Goal: Information Seeking & Learning: Learn about a topic

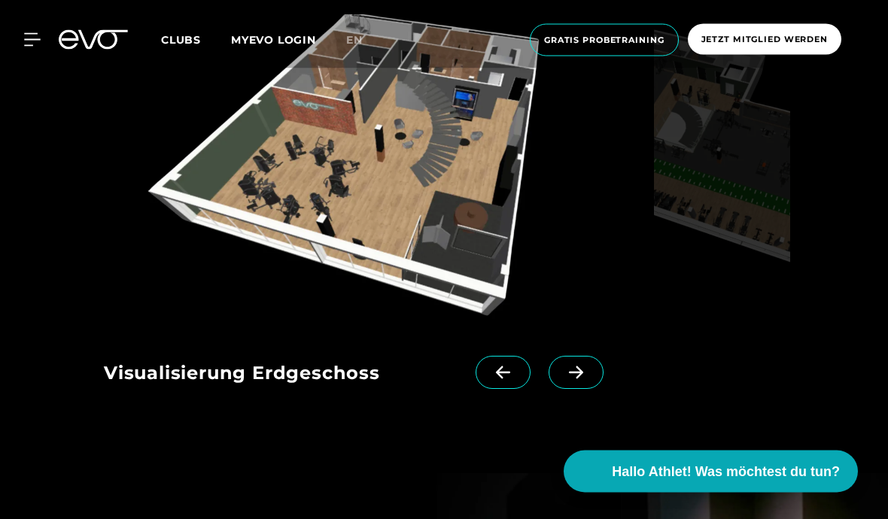
scroll to position [1569, 0]
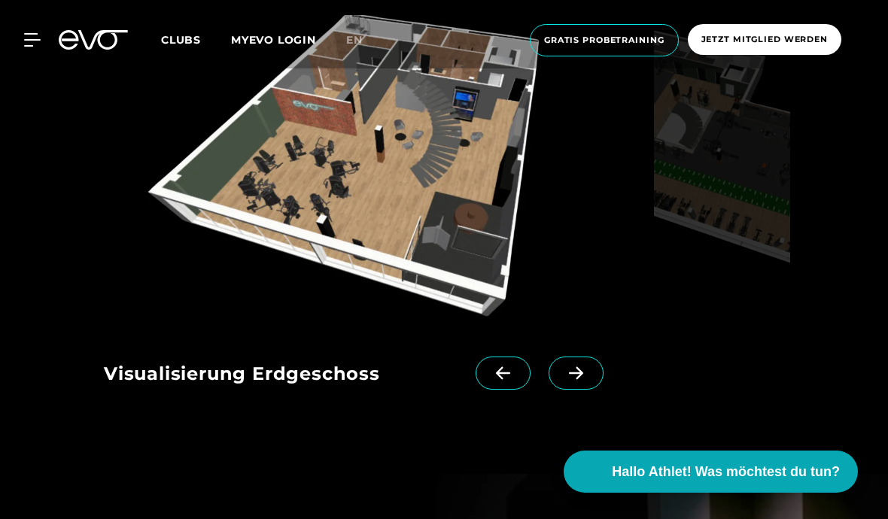
click at [576, 380] on icon at bounding box center [576, 373] width 26 height 14
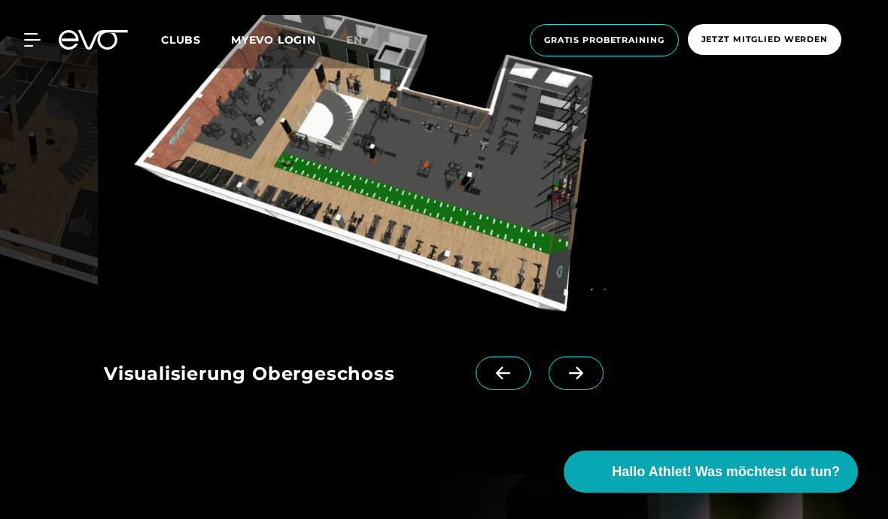
click at [561, 390] on span at bounding box center [575, 373] width 55 height 33
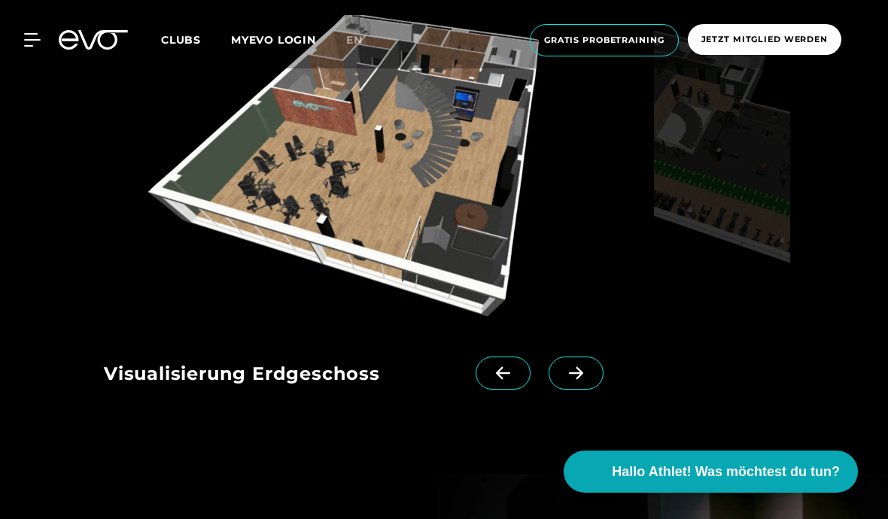
click at [558, 390] on span at bounding box center [575, 373] width 55 height 33
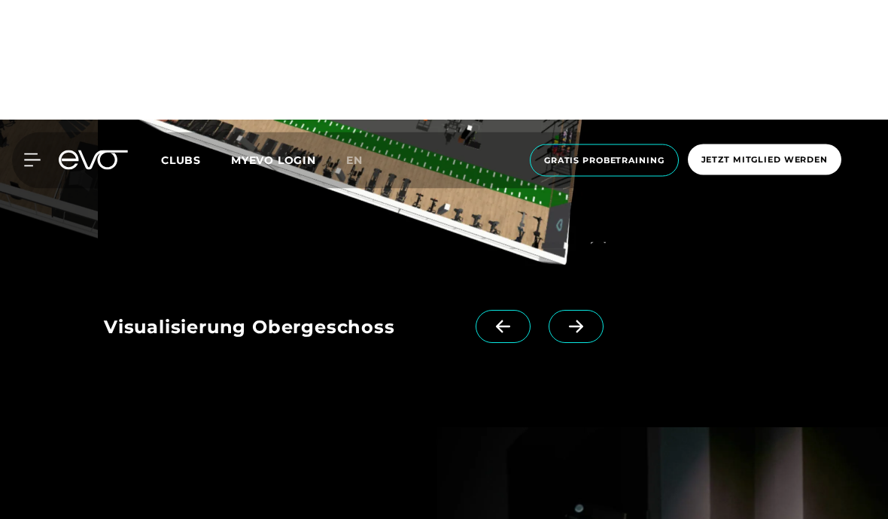
scroll to position [1616, 0]
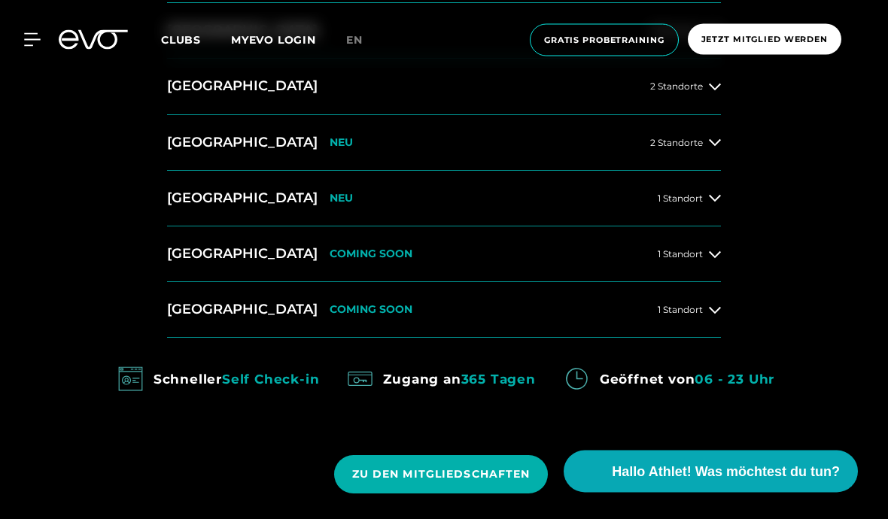
scroll to position [706, 0]
click at [715, 260] on icon at bounding box center [715, 254] width 12 height 12
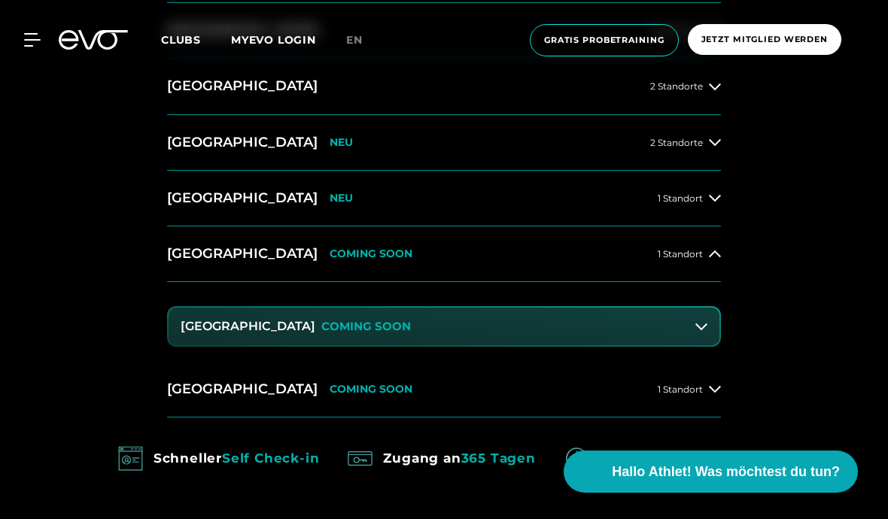
click at [635, 345] on button "Dresden Zentrum COMING SOON" at bounding box center [444, 327] width 551 height 38
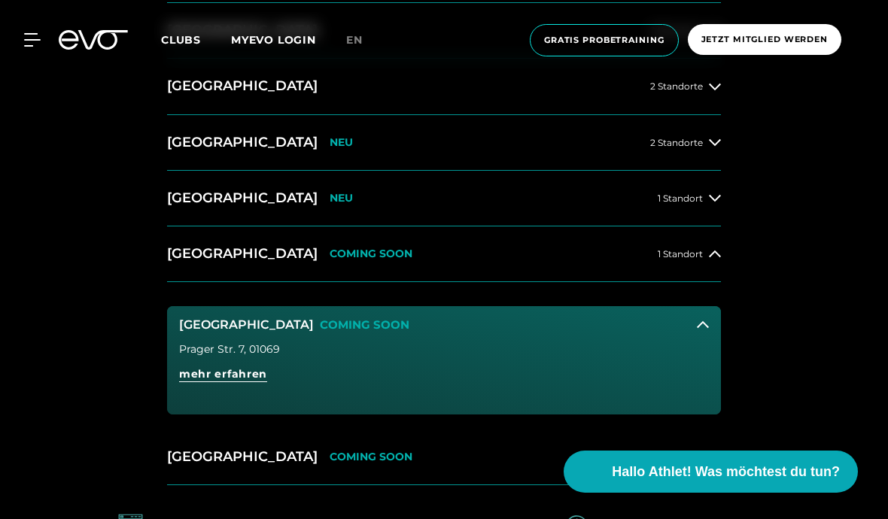
click at [254, 382] on span "mehr erfahren" at bounding box center [223, 374] width 88 height 16
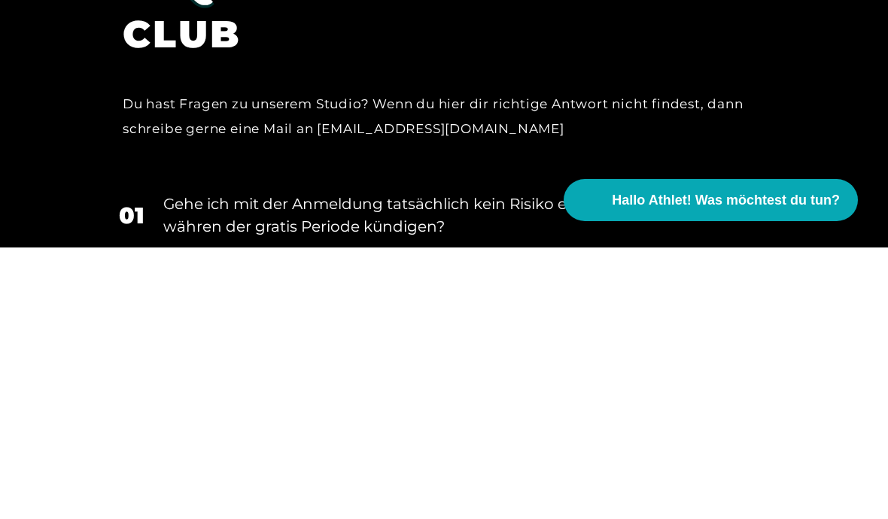
scroll to position [2827, 0]
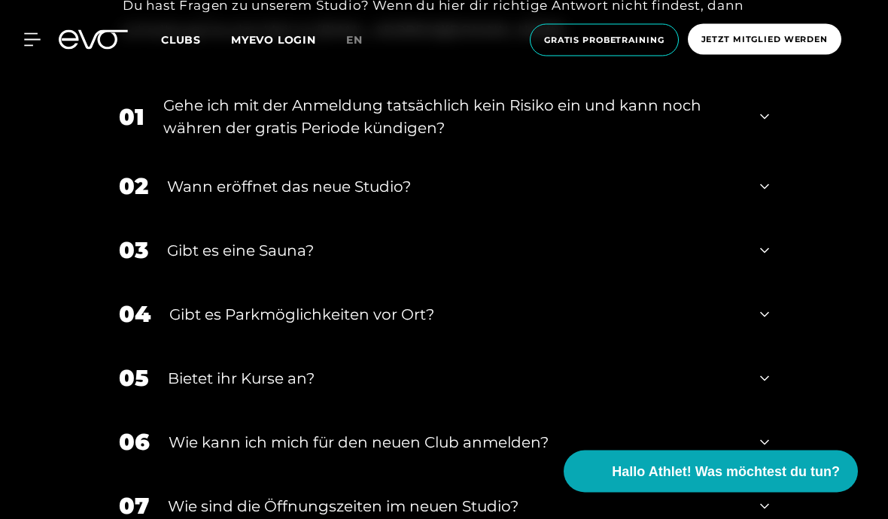
click at [607, 199] on div "Wann eröffnet das neue Studio?" at bounding box center [454, 187] width 574 height 23
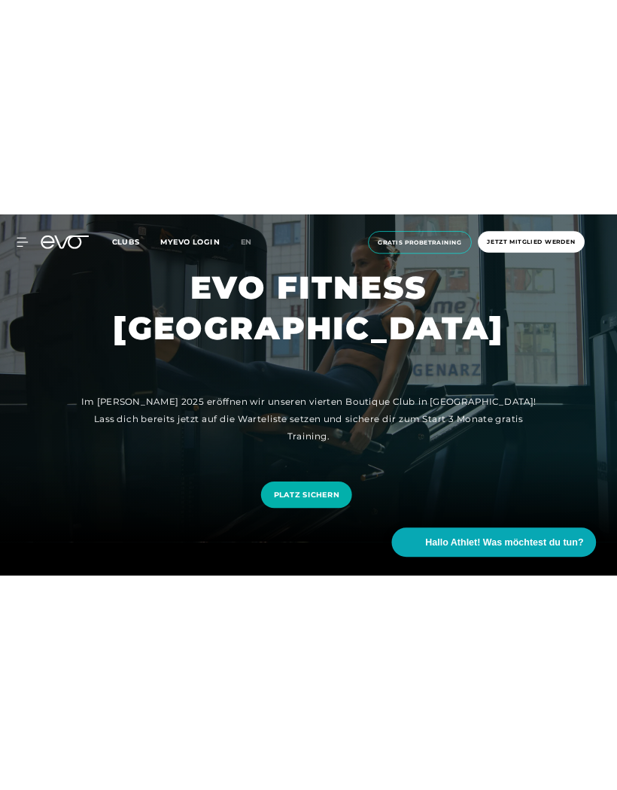
scroll to position [0, 0]
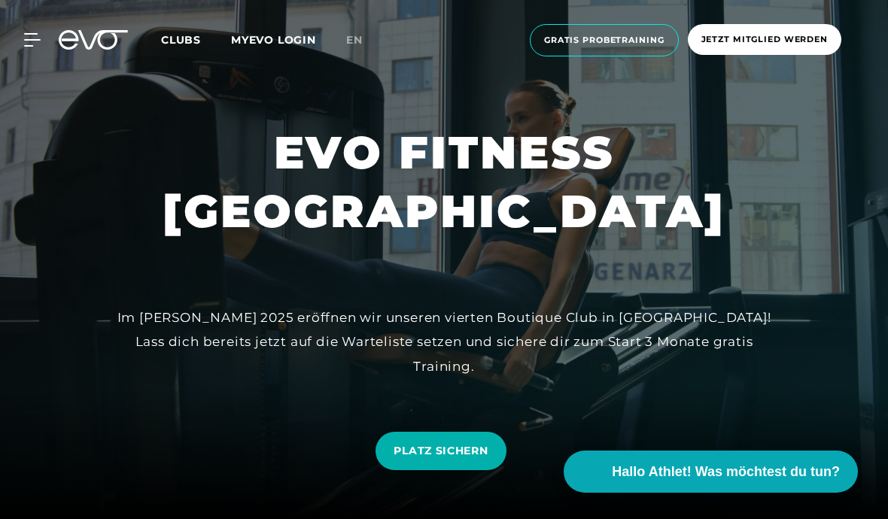
click at [35, 43] on icon at bounding box center [32, 40] width 17 height 14
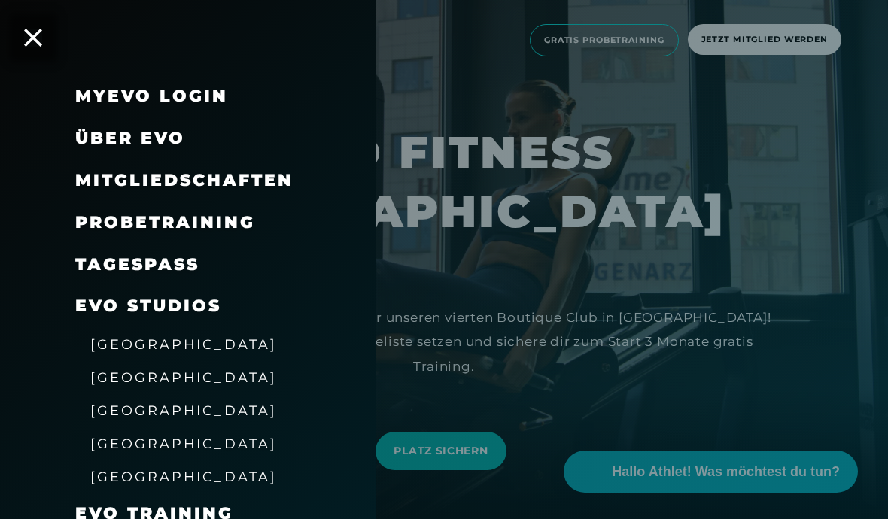
click at [88, 260] on link "TAGESPASS" at bounding box center [137, 264] width 124 height 20
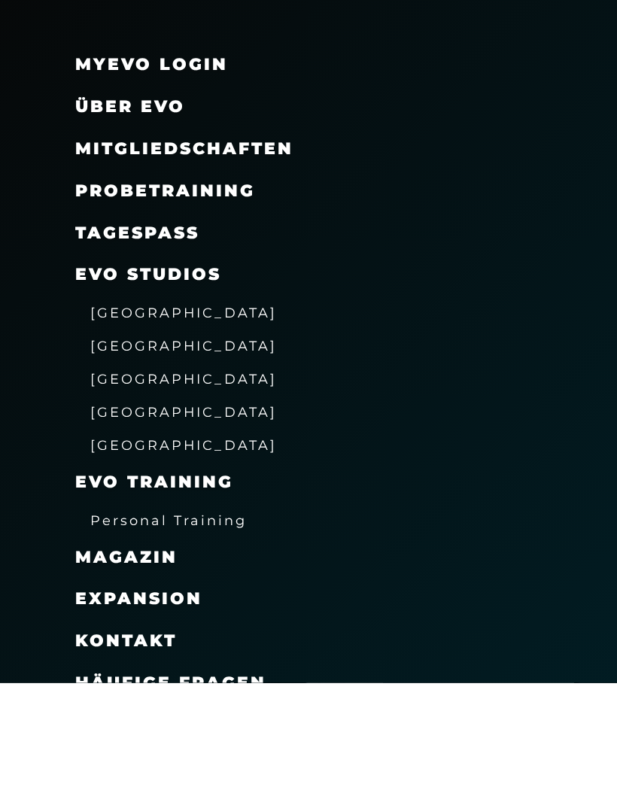
scroll to position [132, 0]
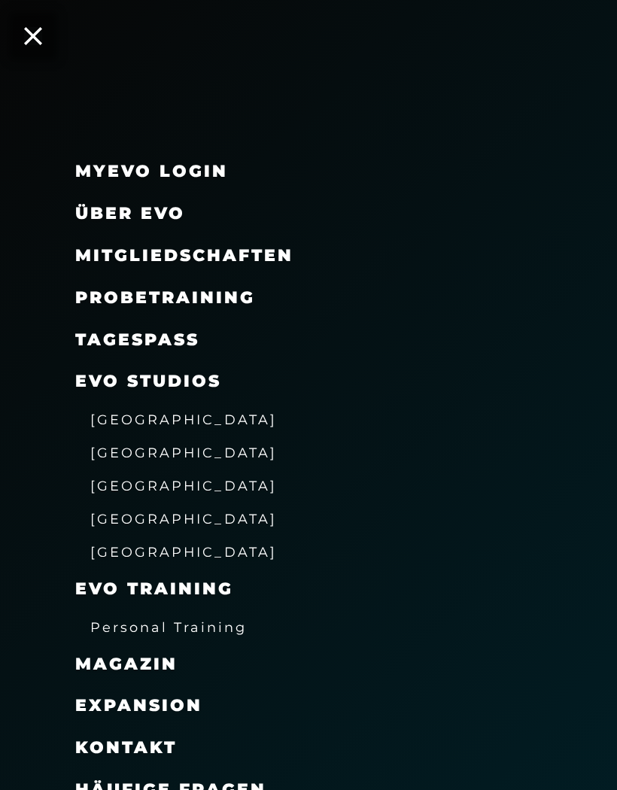
click at [41, 49] on div "MyEVO Login Über EVO Mitgliedschaften Probetraining TAGESPASS EVO Studios [GEOG…" at bounding box center [308, 395] width 617 height 790
click at [36, 51] on div "MyEVO Login Über EVO Mitgliedschaften Probetraining TAGESPASS EVO Studios [GEOG…" at bounding box center [308, 395] width 617 height 790
click at [28, 12] on div "MyEVO Login Über EVO Mitgliedschaften Probetraining TAGESPASS EVO Studios [GEOG…" at bounding box center [308, 395] width 617 height 790
click at [22, 50] on div "MyEVO Login Über EVO Mitgliedschaften Probetraining TAGESPASS EVO Studios [GEOG…" at bounding box center [308, 395] width 617 height 790
click at [21, 49] on div "MyEVO Login Über EVO Mitgliedschaften Probetraining TAGESPASS EVO Studios [GEOG…" at bounding box center [308, 395] width 617 height 790
